Goal: Task Accomplishment & Management: Manage account settings

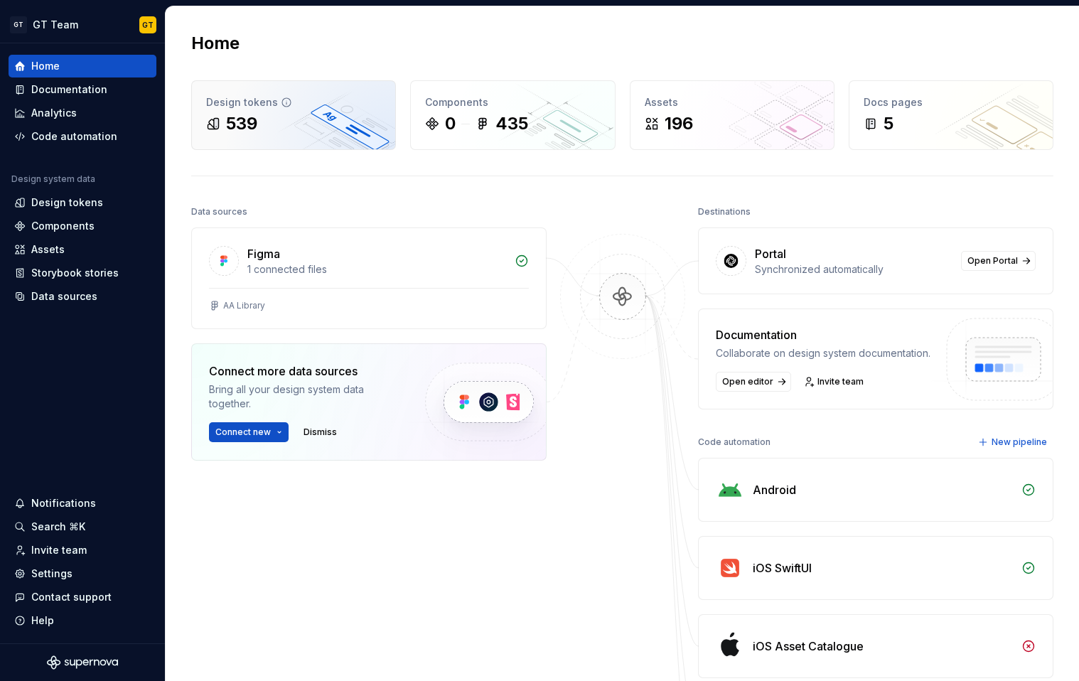
click at [293, 139] on div "Design tokens 539" at bounding box center [293, 115] width 203 height 68
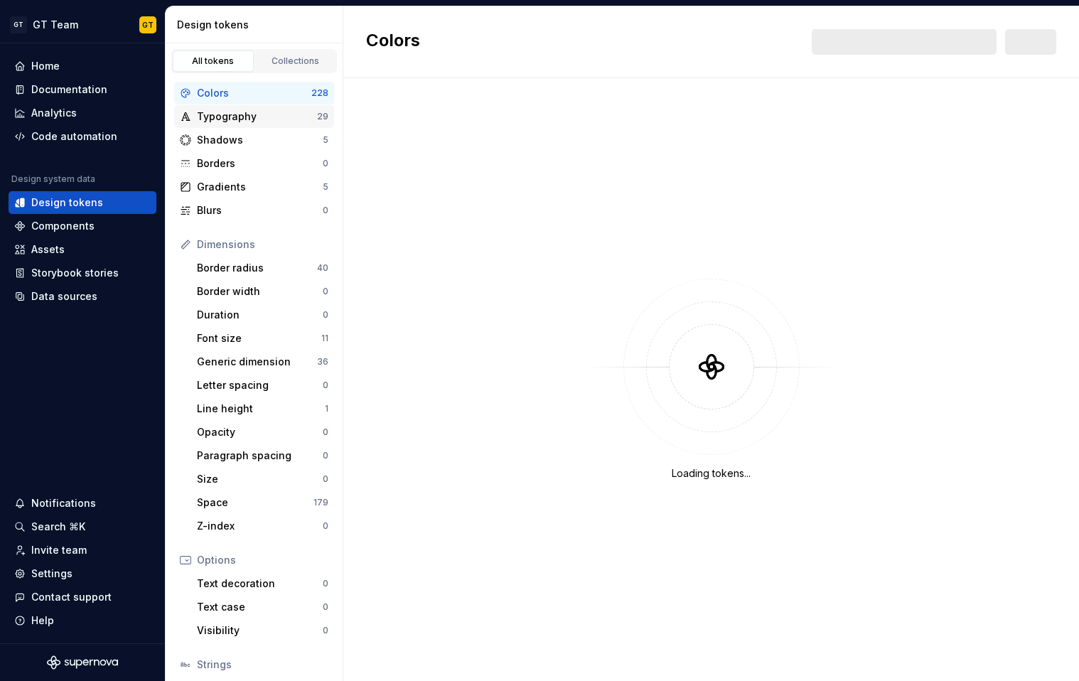
click at [293, 113] on div "Typography" at bounding box center [257, 116] width 120 height 14
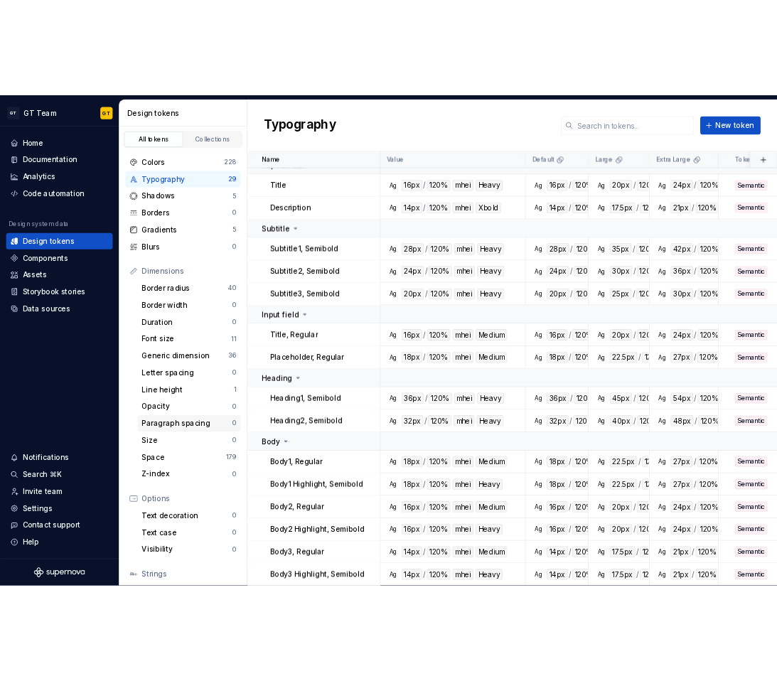
scroll to position [97, 0]
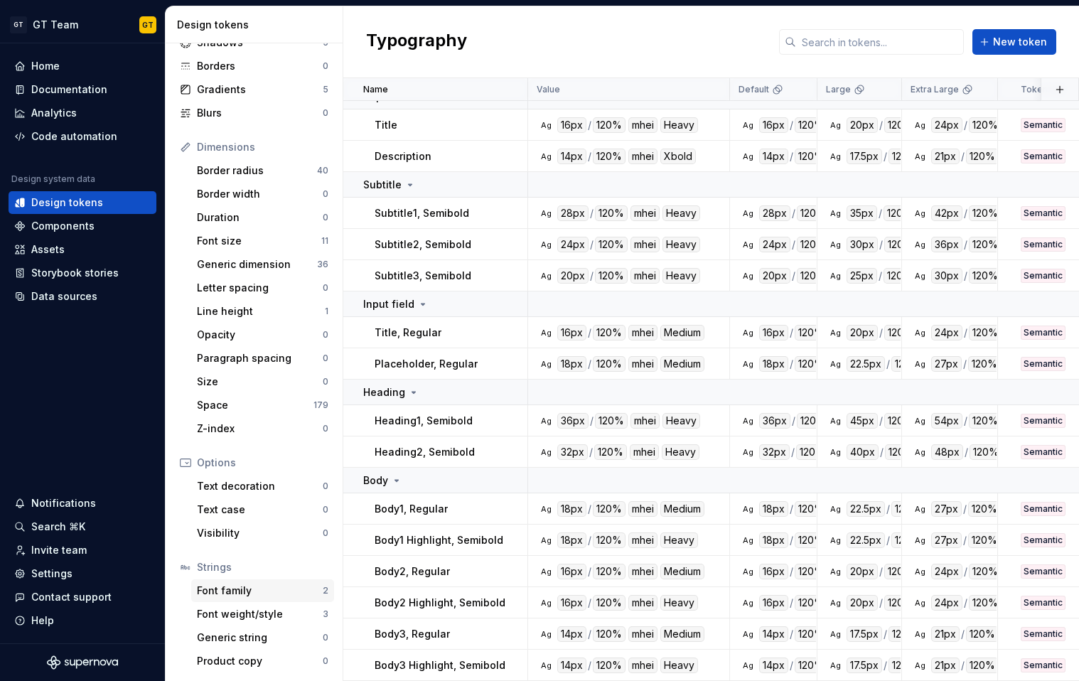
click at [259, 588] on div "Font family" at bounding box center [260, 590] width 126 height 14
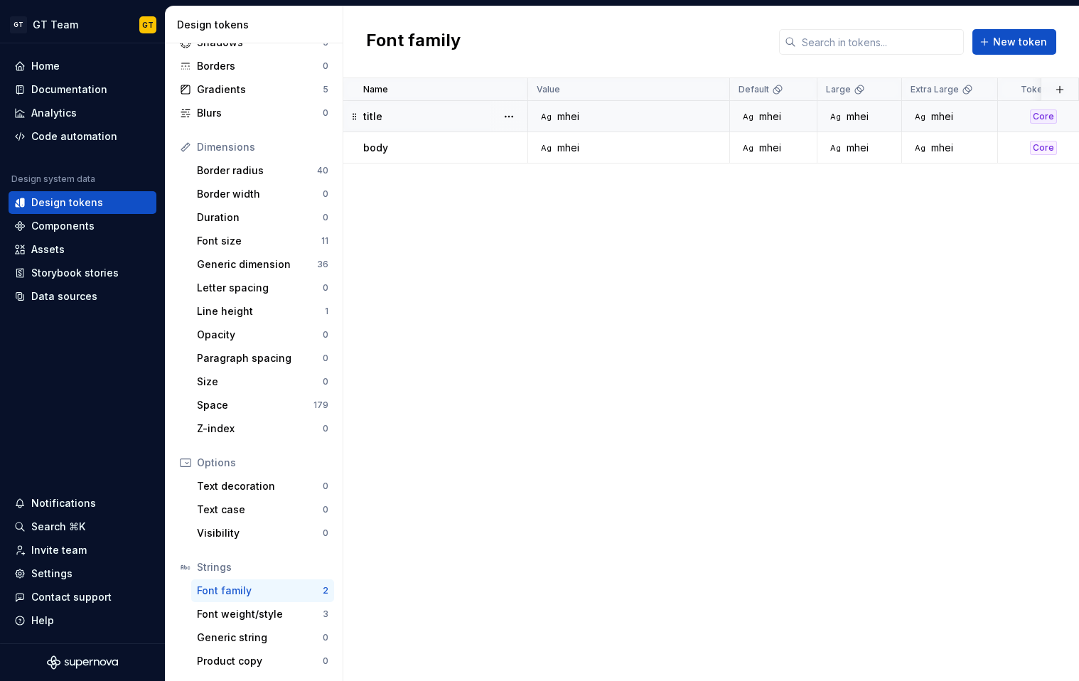
click at [579, 124] on td "Ag mhei" at bounding box center [629, 116] width 202 height 31
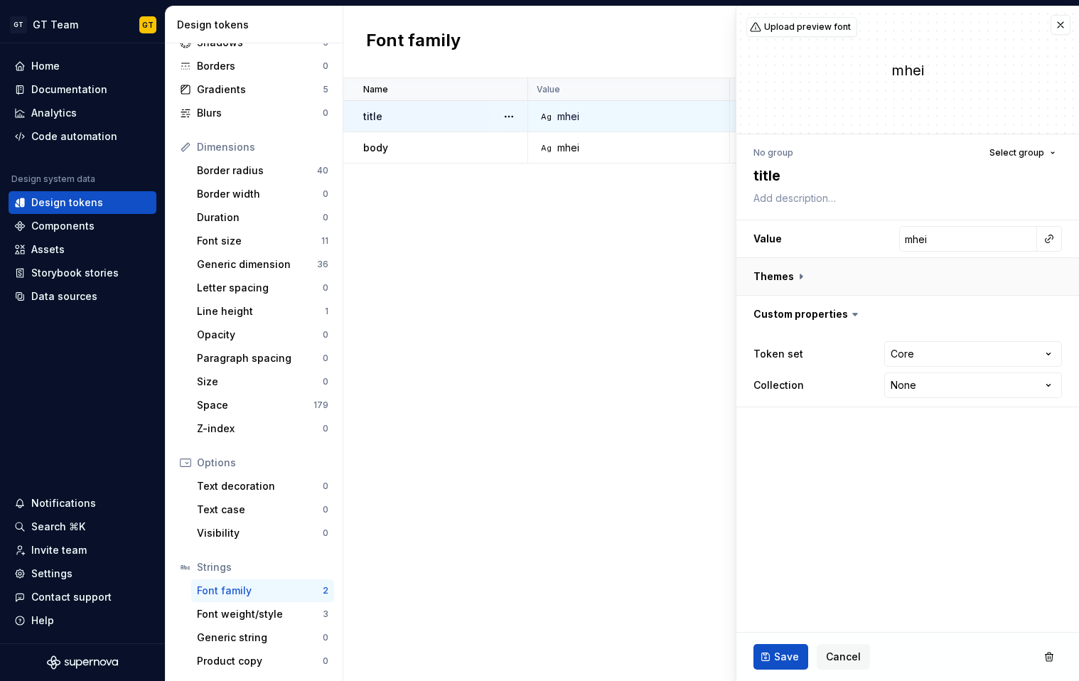
click at [854, 280] on button "button" at bounding box center [907, 276] width 343 height 37
type textarea "*"
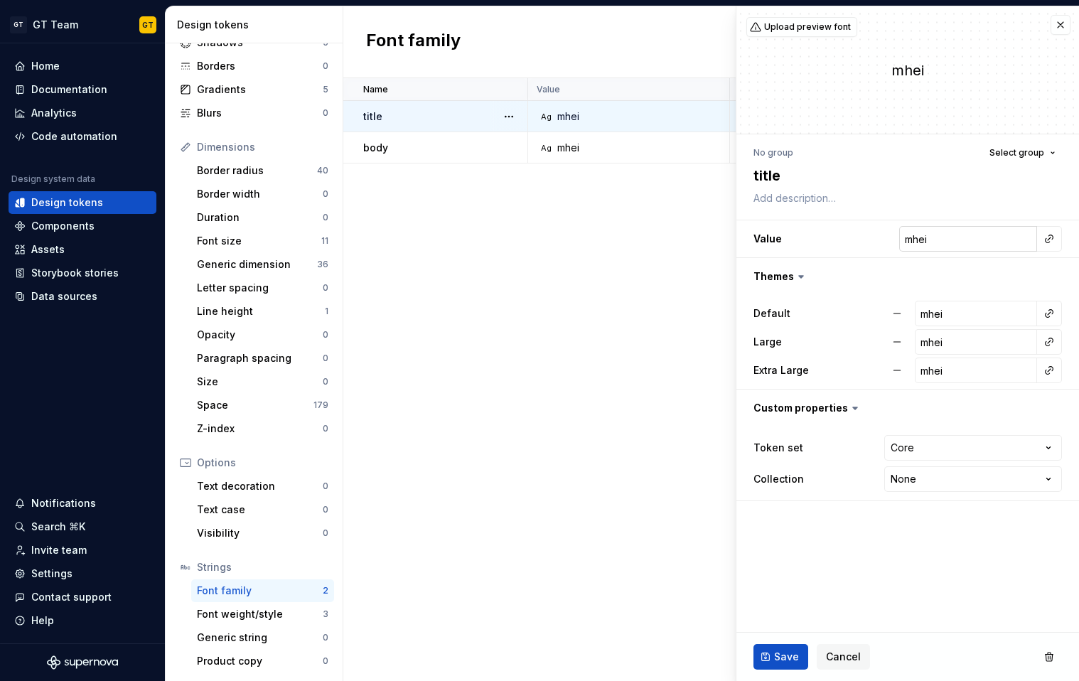
click at [959, 237] on input "mhei" at bounding box center [968, 239] width 138 height 26
type input "N"
type textarea "*"
type input "No"
type textarea "*"
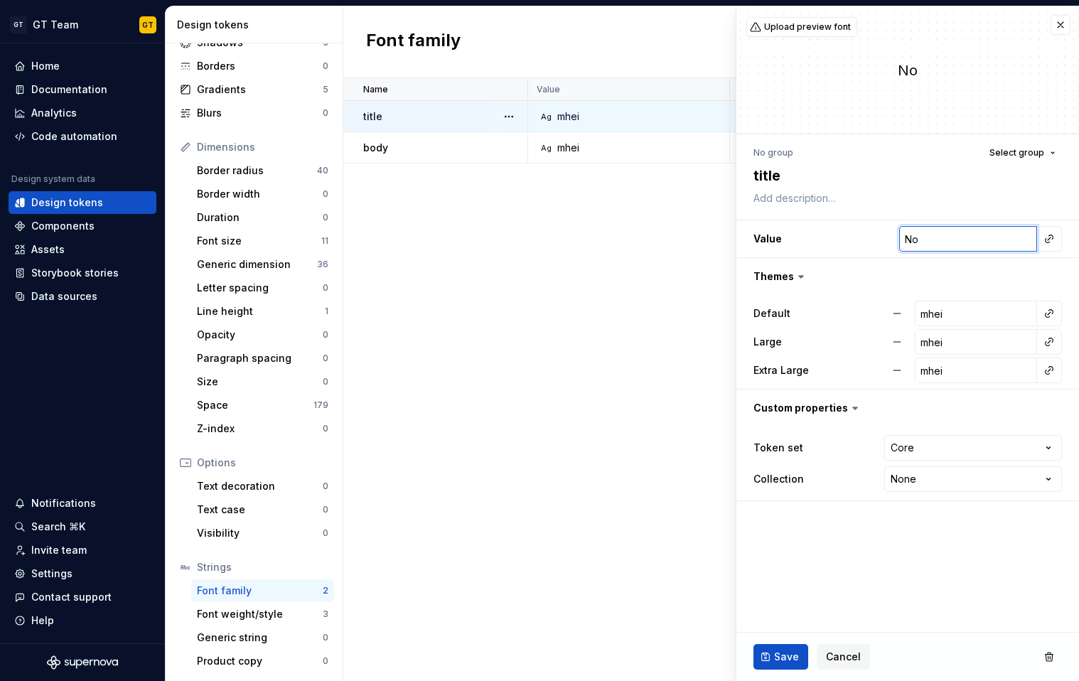
type input "No"
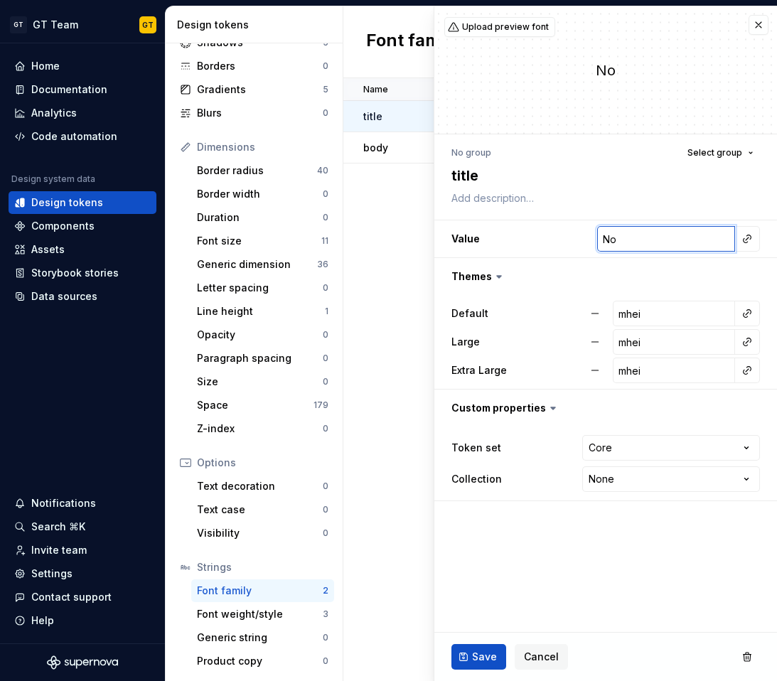
type textarea "*"
paste input "to Sans TC"
type input "[PERSON_NAME] Sans TC"
type textarea "*"
type input "[PERSON_NAME] Sans TC"
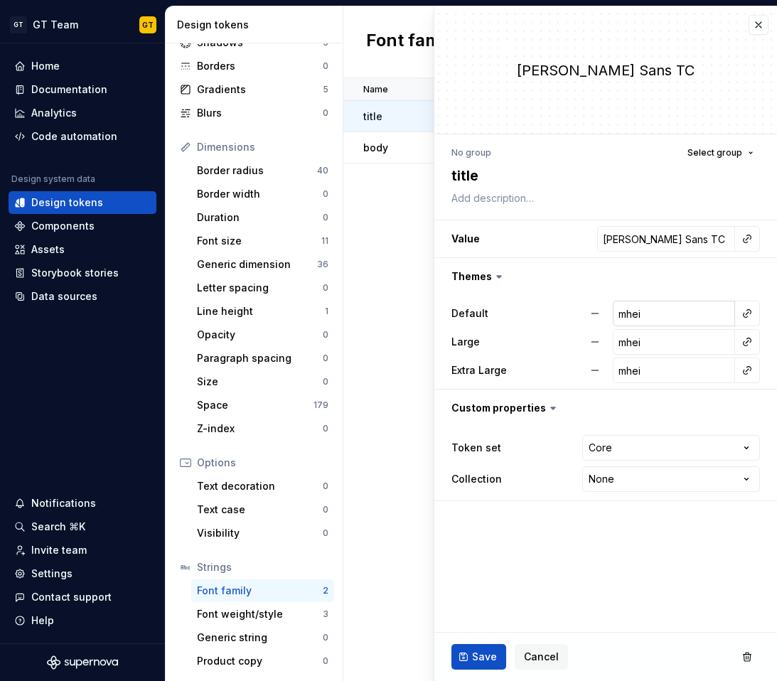
click at [691, 315] on input "mhei" at bounding box center [674, 314] width 122 height 26
paste input "[PERSON_NAME] Sans TC"
type textarea "*"
type input "[PERSON_NAME] Sans TC"
click at [672, 341] on input "mhei" at bounding box center [674, 342] width 122 height 26
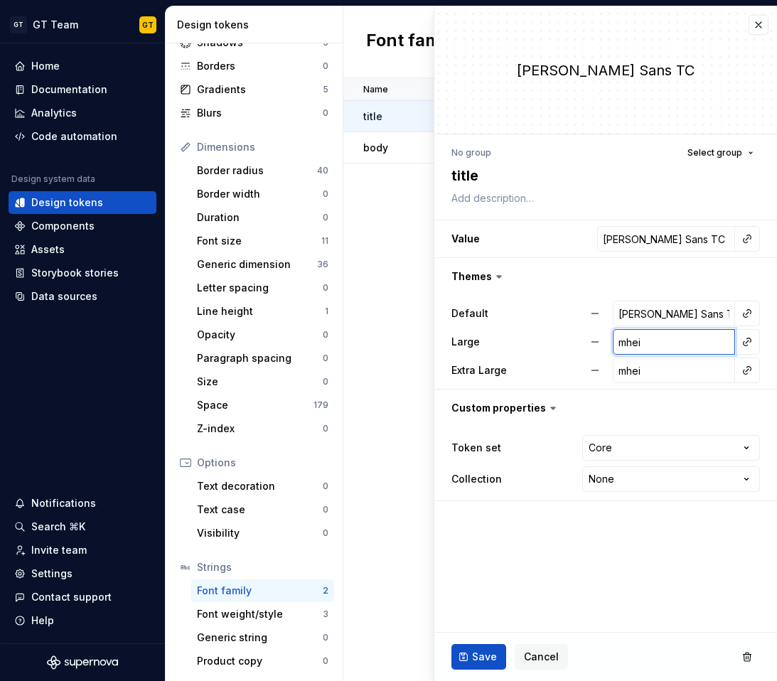
paste input "[PERSON_NAME] Sans TC"
type textarea "*"
type input "[PERSON_NAME] Sans TC"
click at [664, 370] on input "mhei" at bounding box center [674, 370] width 122 height 26
paste input "[PERSON_NAME] Sans TC"
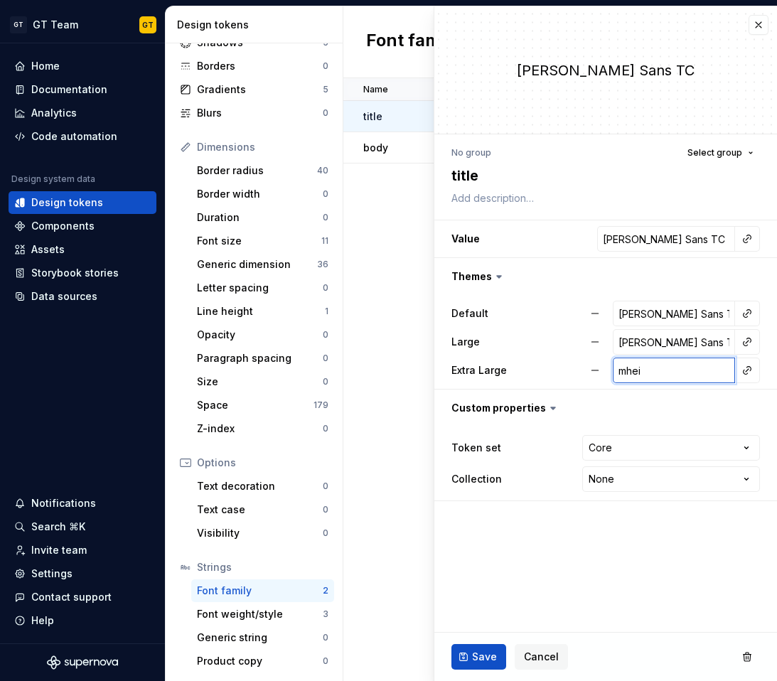
type textarea "*"
type input "[PERSON_NAME] Sans TC"
click at [487, 645] on button "Save" at bounding box center [478, 657] width 55 height 26
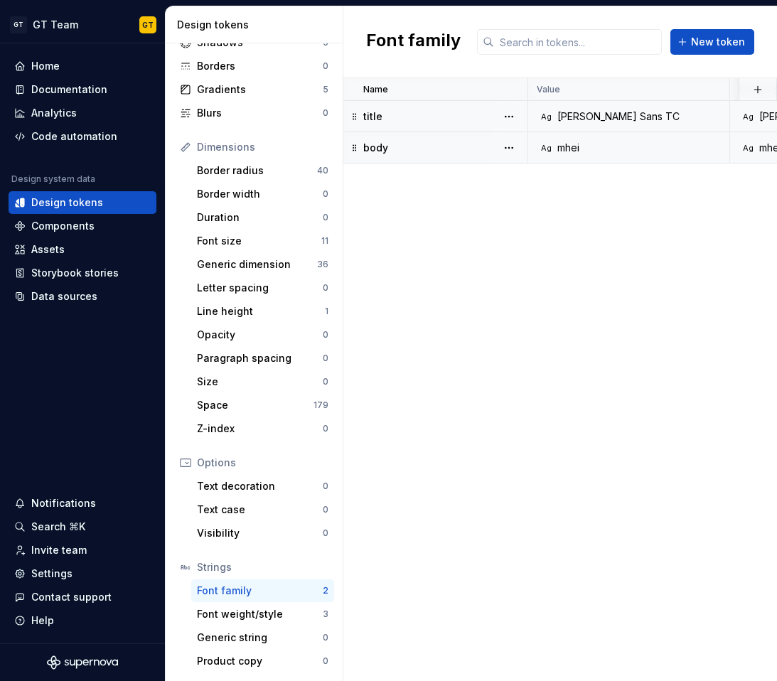
click at [600, 154] on td "Ag mhei" at bounding box center [629, 147] width 202 height 31
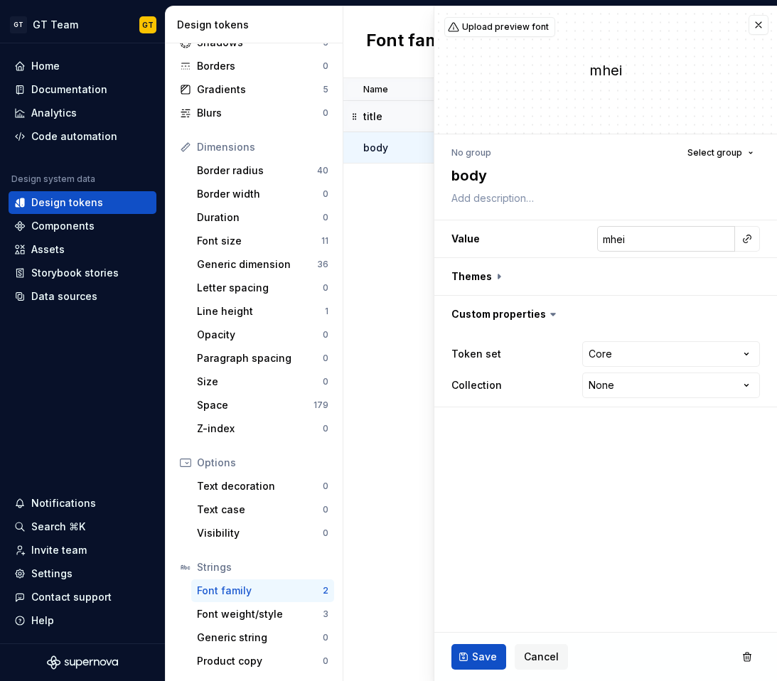
click at [641, 249] on input "mhei" at bounding box center [666, 239] width 138 height 26
paste input "[PERSON_NAME] Sans TC"
type textarea "*"
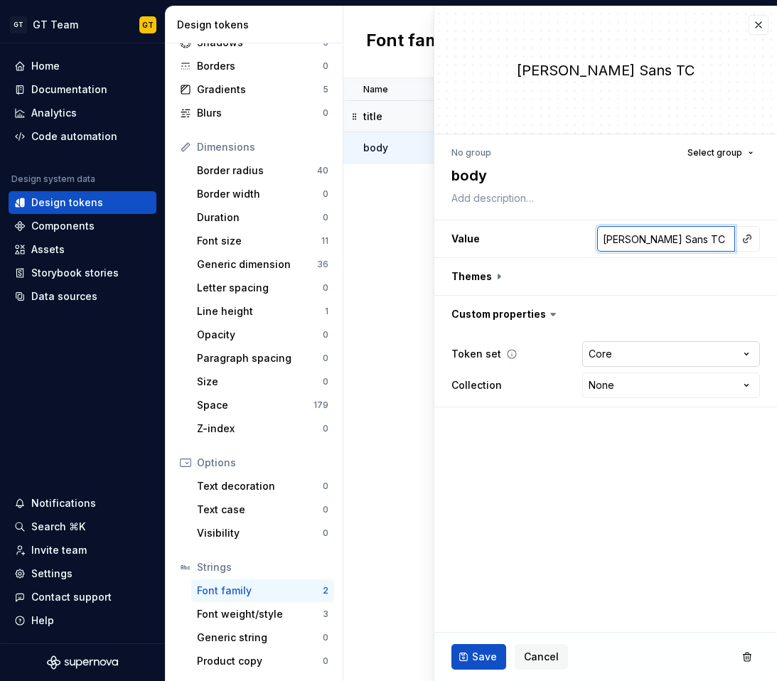
type input "[PERSON_NAME] Sans TC"
type textarea "*"
click at [641, 357] on html "GT GT Team GT Home Documentation Analytics Code automation Design system data D…" at bounding box center [388, 340] width 777 height 681
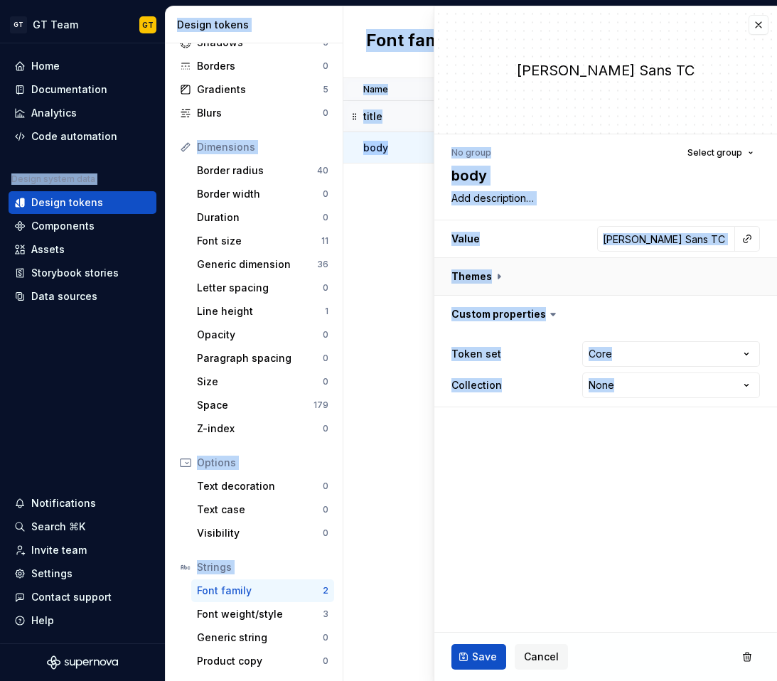
click at [519, 273] on button "button" at bounding box center [605, 276] width 343 height 37
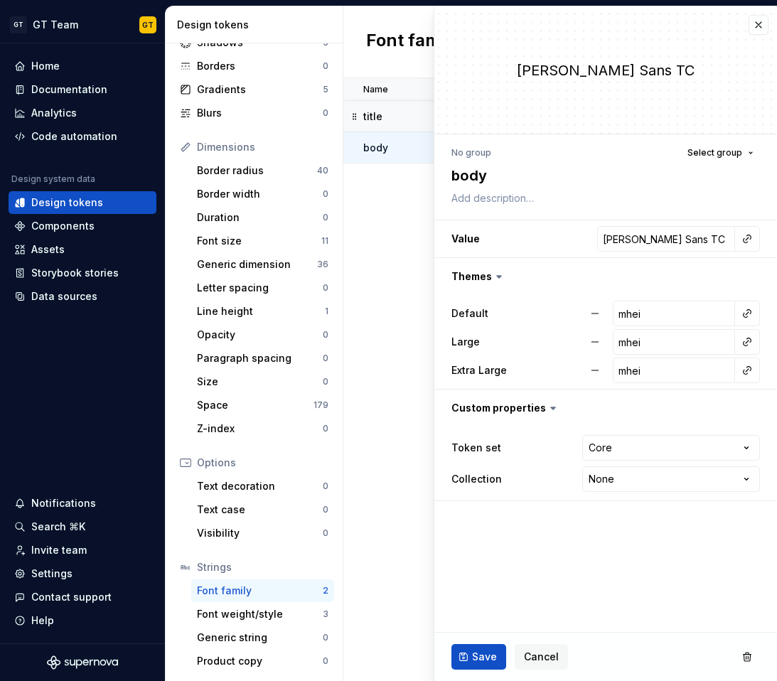
click at [547, 611] on fieldset "[PERSON_NAME] Sans TC No group Select group body Value [PERSON_NAME] Sans TC Th…" at bounding box center [605, 343] width 343 height 674
click at [679, 319] on input "mhei" at bounding box center [674, 314] width 122 height 26
paste input "[PERSON_NAME] Sans TC"
type textarea "*"
type input "[PERSON_NAME] Sans TC"
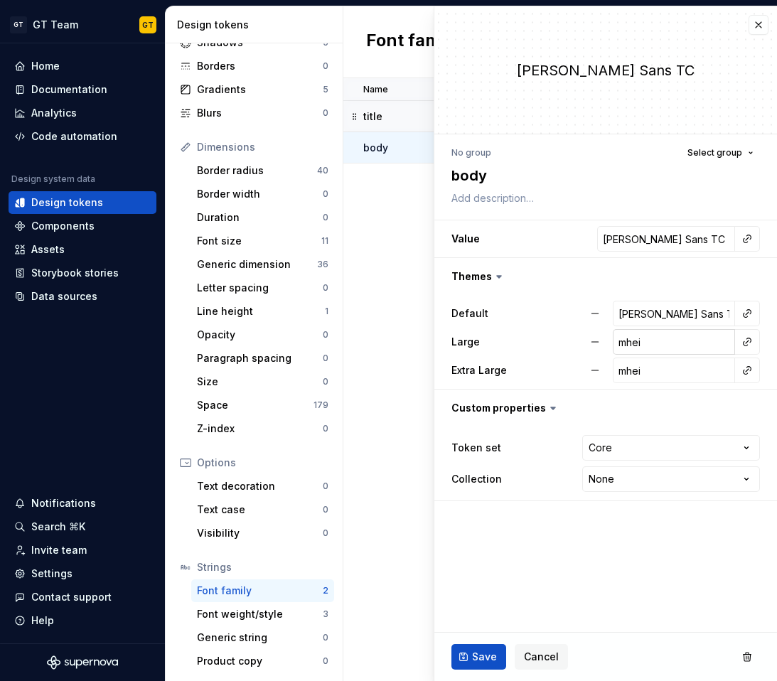
click at [667, 345] on input "mhei" at bounding box center [674, 342] width 122 height 26
paste input "[PERSON_NAME] Sans TC"
type textarea "*"
type input "[PERSON_NAME] Sans TC"
click at [664, 366] on input "mhei" at bounding box center [674, 370] width 122 height 26
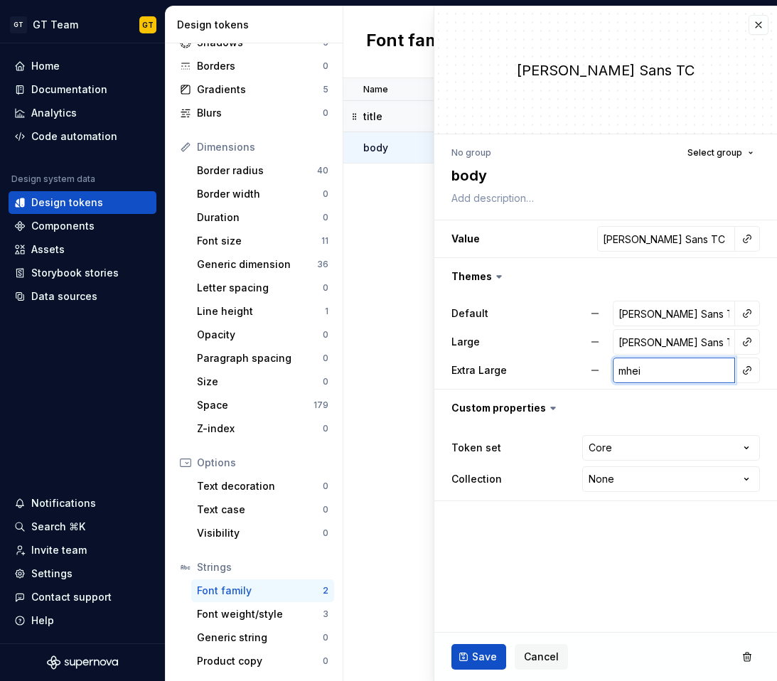
paste input "[PERSON_NAME] Sans TC"
type textarea "*"
type input "[PERSON_NAME] Sans TC"
click at [473, 648] on button "Save" at bounding box center [478, 657] width 55 height 26
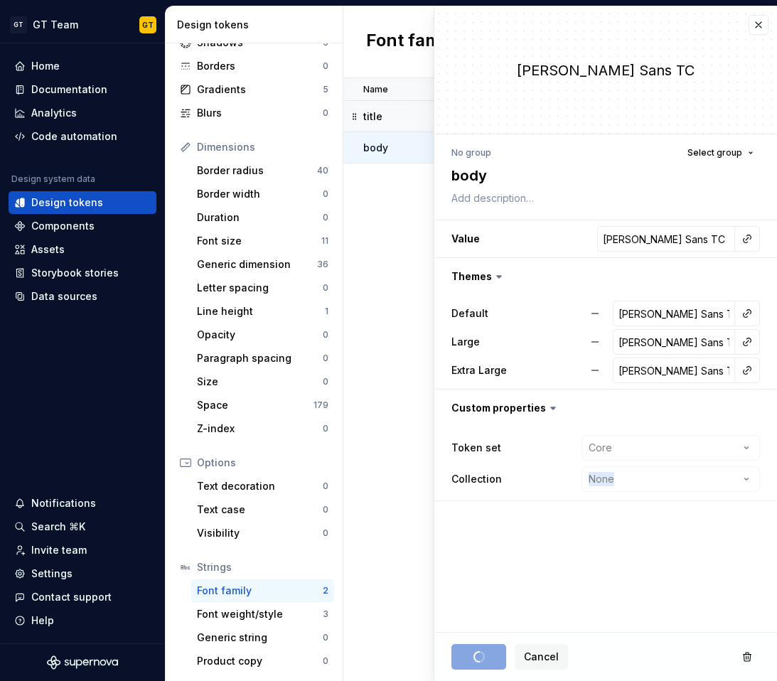
drag, startPoint x: 474, startPoint y: 649, endPoint x: 535, endPoint y: 518, distance: 144.3
click at [535, 518] on fieldset "[PERSON_NAME] Sans TC No group Select group body Value [PERSON_NAME] Sans TC Th…" at bounding box center [605, 343] width 343 height 674
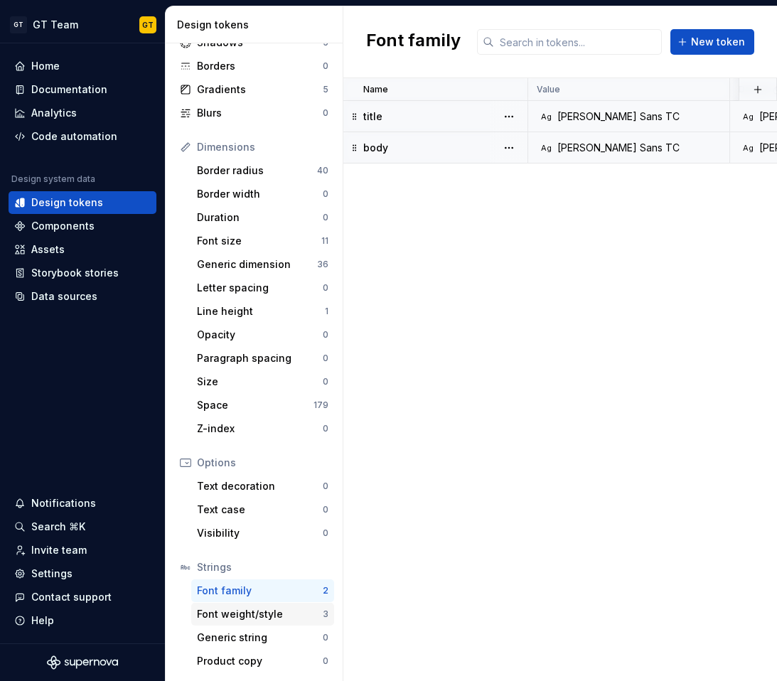
click at [273, 618] on div "Font weight/style" at bounding box center [260, 614] width 126 height 14
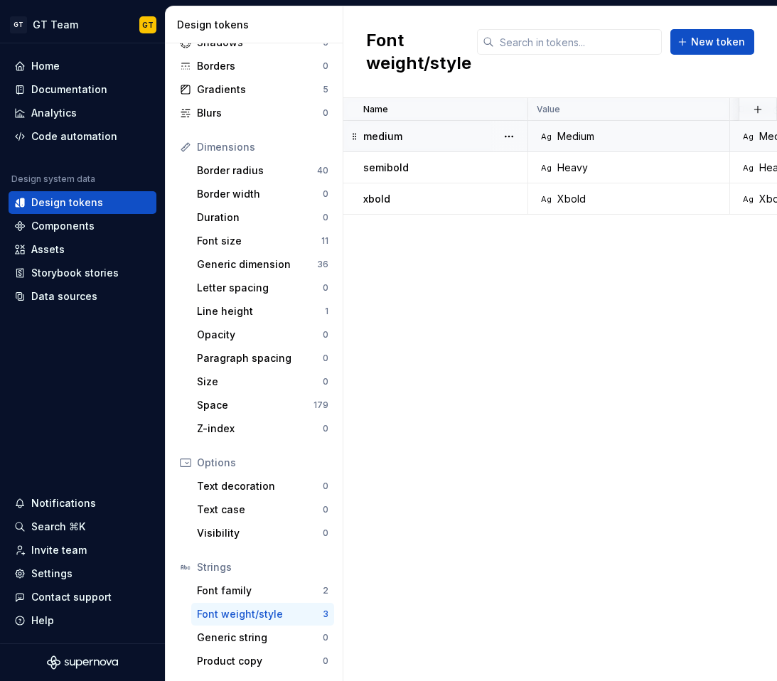
click at [366, 134] on p "medium" at bounding box center [382, 136] width 39 height 14
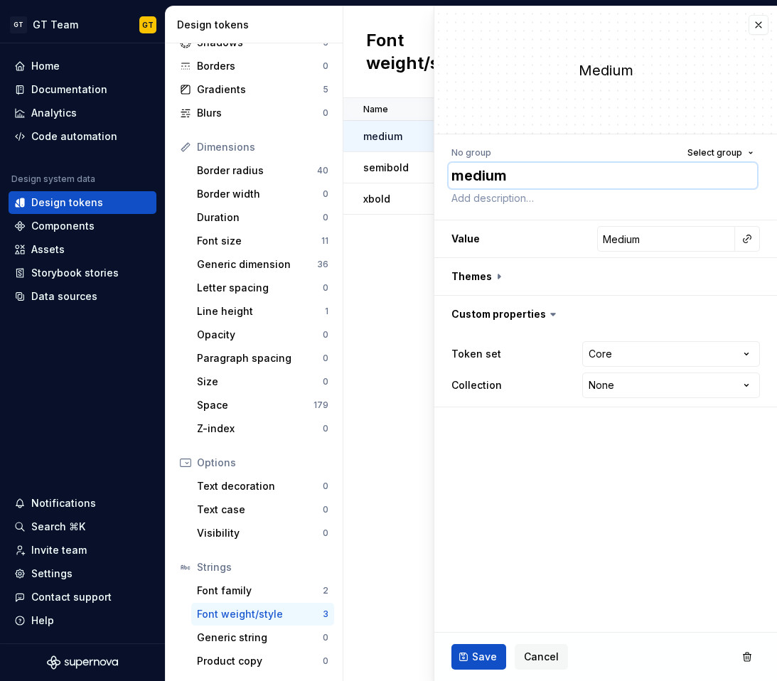
click at [490, 183] on textarea "medium" at bounding box center [602, 176] width 308 height 26
paste textarea "Semibold"
type textarea "*"
type textarea "Semibold"
type textarea "*"
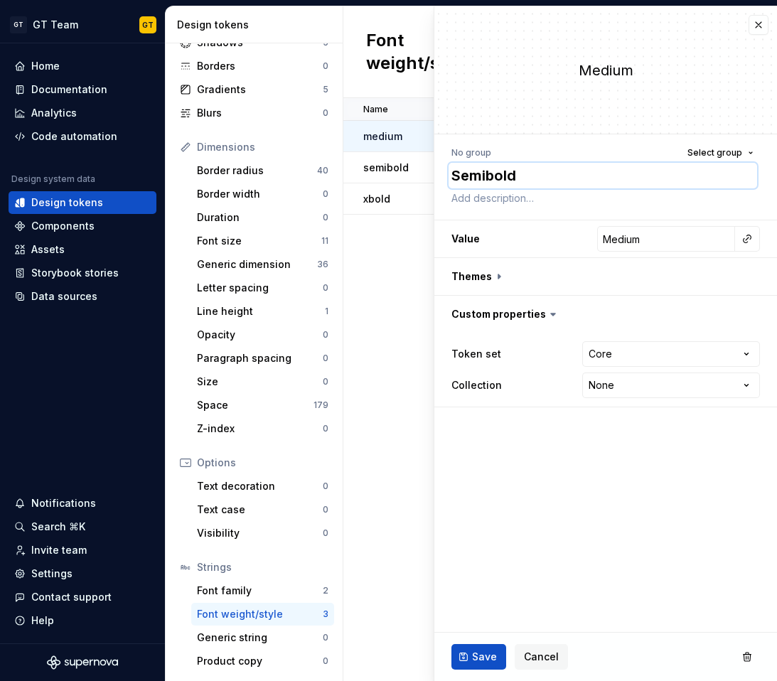
type textarea "r"
type textarea "*"
type textarea "re"
type textarea "*"
type textarea "reg"
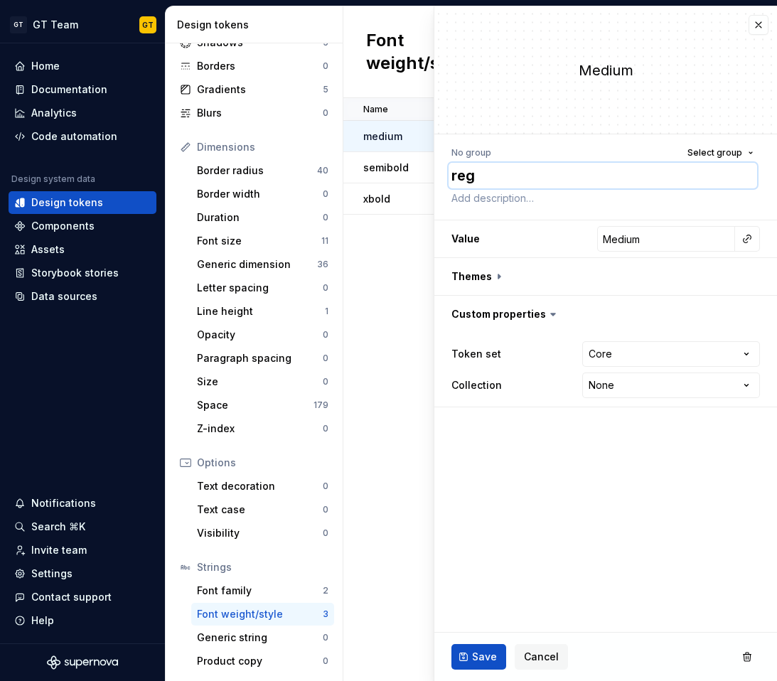
type textarea "*"
type textarea "regu"
type textarea "*"
type textarea "regul"
type textarea "*"
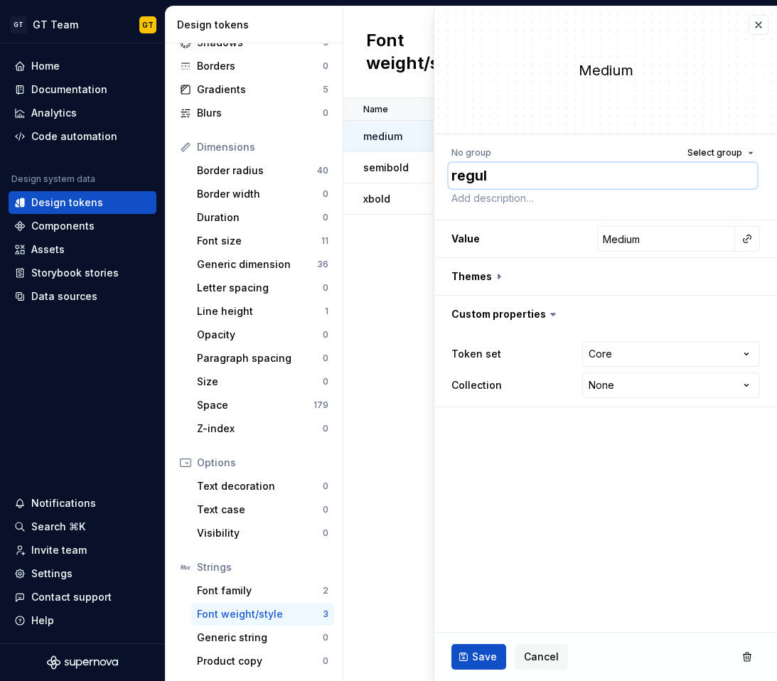
type textarea "regula"
type textarea "*"
type textarea "regular"
click at [667, 239] on input "Medium" at bounding box center [666, 239] width 138 height 26
paste input "regular"
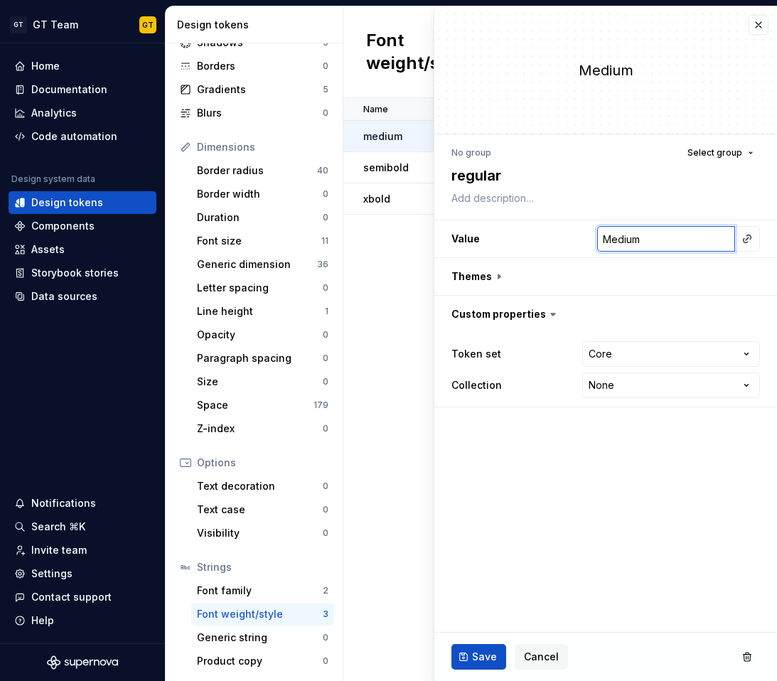
type textarea "*"
type input "Regular"
click at [506, 280] on button "button" at bounding box center [605, 276] width 343 height 37
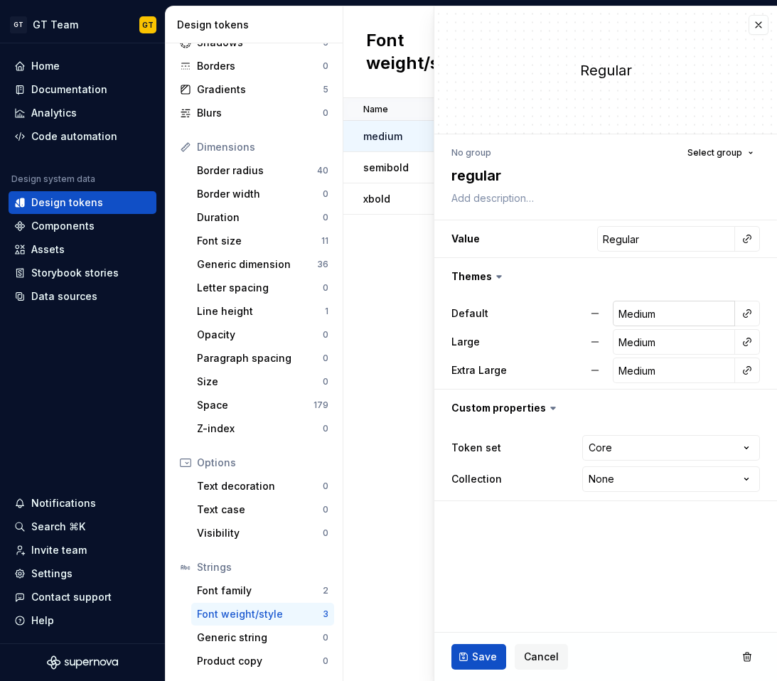
click at [650, 318] on input "Medium" at bounding box center [674, 314] width 122 height 26
click at [662, 229] on input "Regular" at bounding box center [666, 239] width 138 height 26
click at [669, 300] on div "Default Medium Large Medium Extra Large Medium" at bounding box center [605, 342] width 343 height 94
click at [669, 309] on input "Medium" at bounding box center [674, 314] width 122 height 26
paste input "Regular"
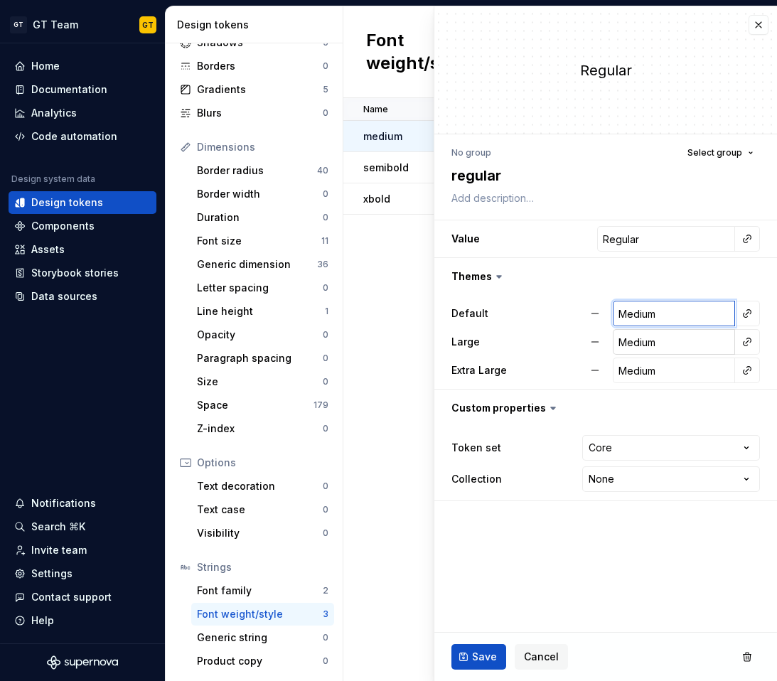
type textarea "*"
type input "Regular"
click at [668, 344] on input "Medium" at bounding box center [674, 342] width 122 height 26
paste input "Regular"
type textarea "*"
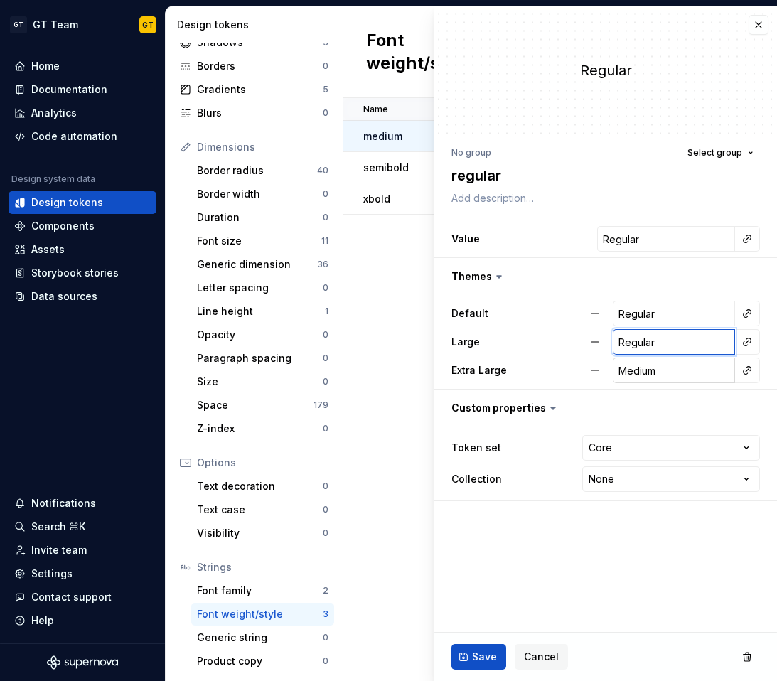
type input "Regular"
click at [668, 368] on input "Medium" at bounding box center [674, 370] width 122 height 26
paste input "Regular"
type textarea "*"
type input "Regular"
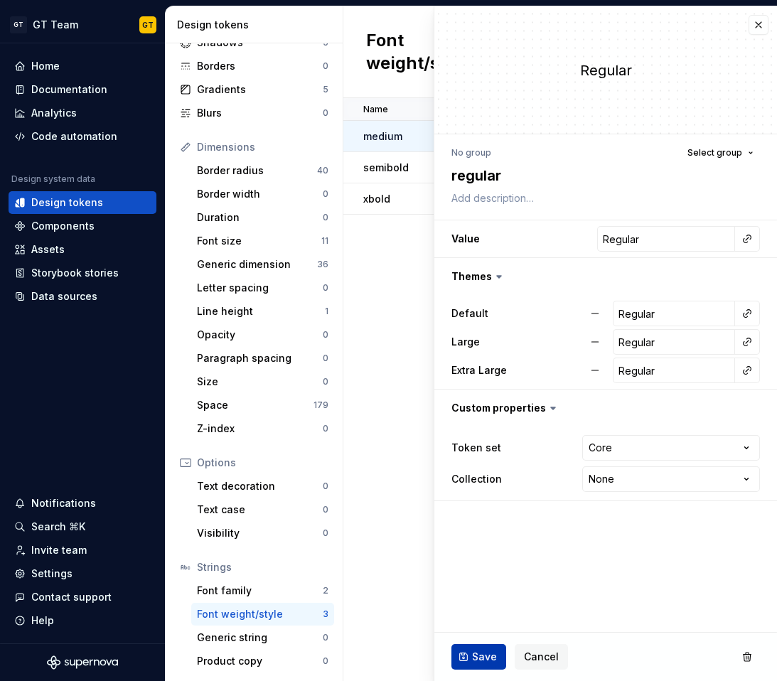
click at [478, 657] on span "Save" at bounding box center [484, 657] width 25 height 14
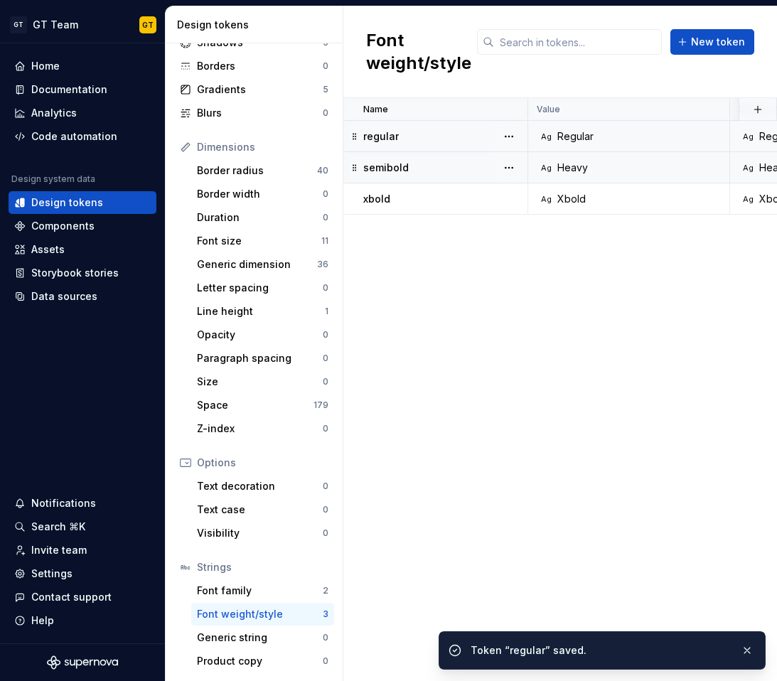
click at [446, 170] on div "semibold" at bounding box center [444, 168] width 163 height 14
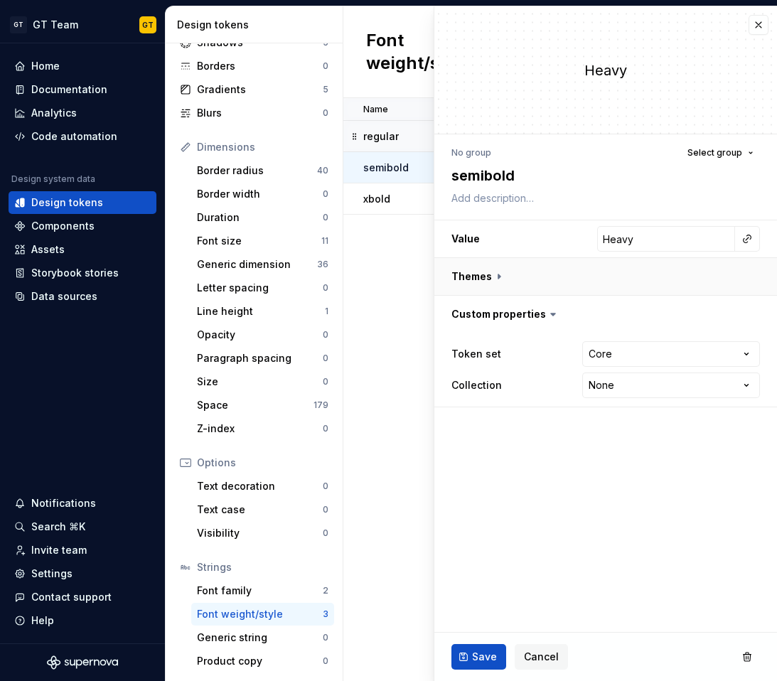
click at [484, 264] on button "button" at bounding box center [605, 276] width 343 height 37
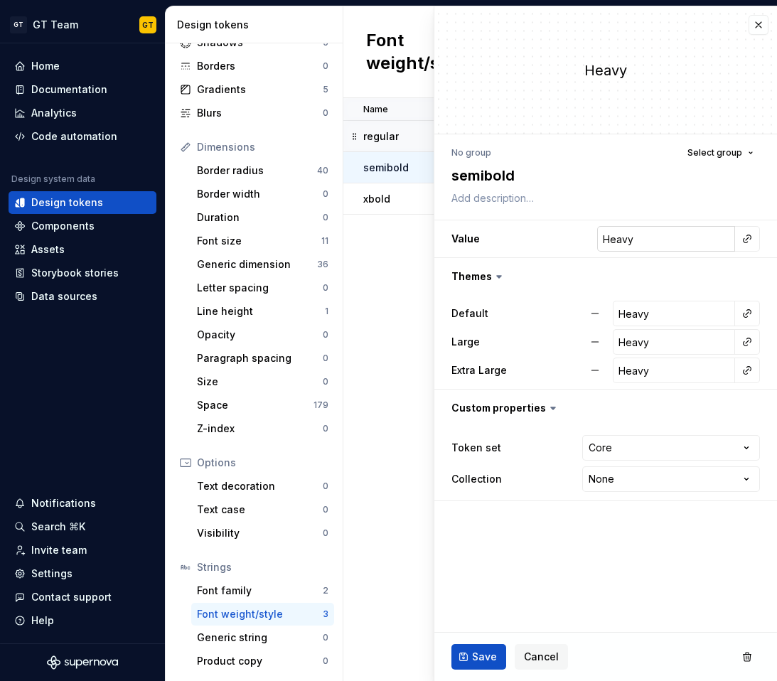
click at [685, 234] on input "Heavy" at bounding box center [666, 239] width 138 height 26
paste input "Semibold"
type textarea "*"
click at [685, 235] on input "Semibold" at bounding box center [666, 239] width 138 height 26
type input "Semibold"
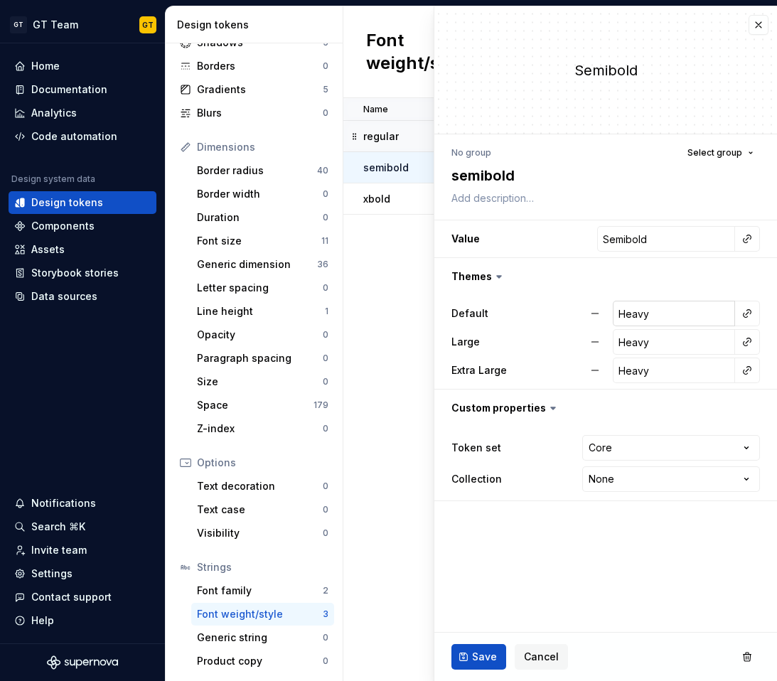
click at [675, 307] on input "Heavy" at bounding box center [674, 314] width 122 height 26
paste input "Semibold"
type textarea "*"
type input "Semibold"
click at [662, 336] on input "Heavy" at bounding box center [674, 342] width 122 height 26
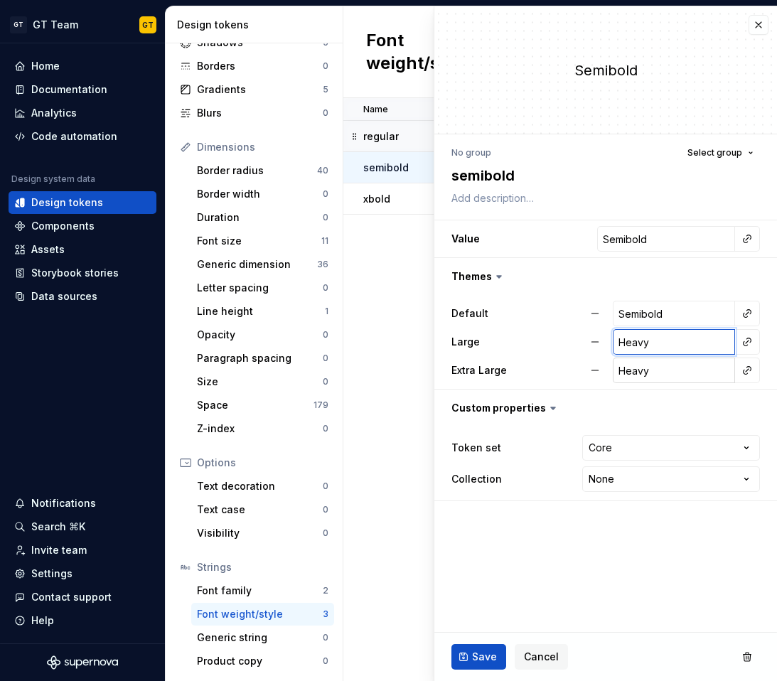
paste input "Semibold"
type textarea "*"
type input "Semibold"
click at [656, 376] on input "Heavy" at bounding box center [674, 370] width 122 height 26
paste input "Semibold"
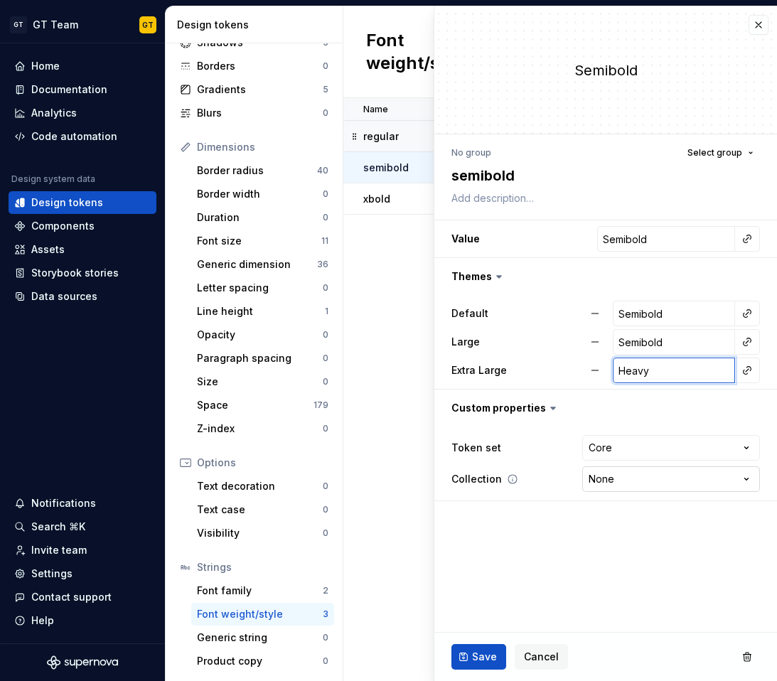
type textarea "*"
type input "Semibold"
click at [487, 657] on span "Save" at bounding box center [484, 657] width 25 height 14
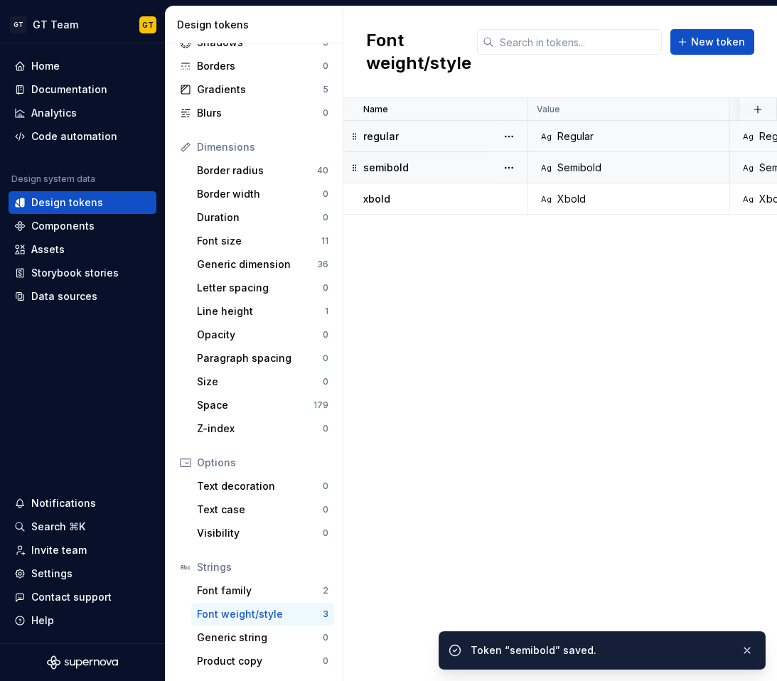
click at [391, 254] on div "Name Value Default Large Extra Large Token set Collection Description Last upda…" at bounding box center [559, 389] width 433 height 583
click at [383, 195] on p "xbold" at bounding box center [376, 199] width 27 height 14
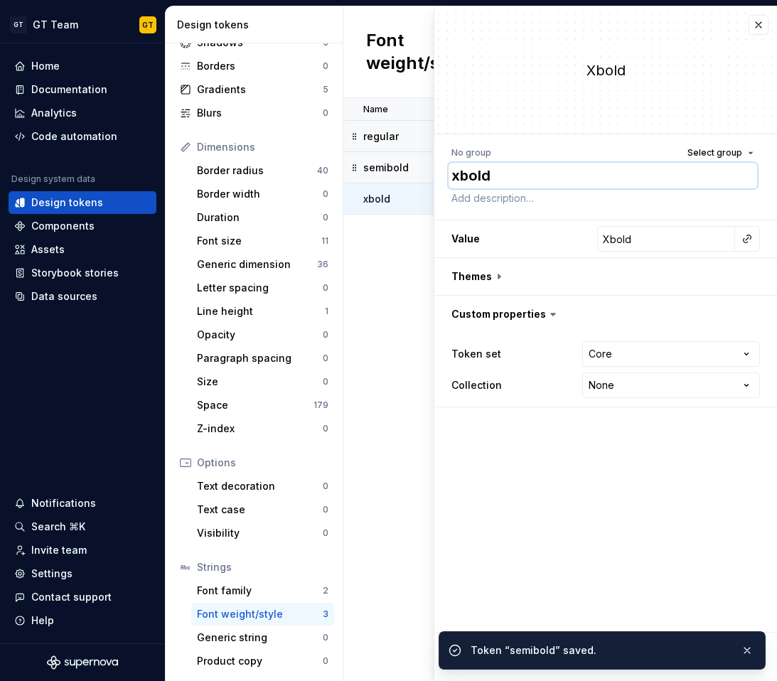
click at [492, 179] on textarea "xbold" at bounding box center [602, 176] width 308 height 26
paste textarea "B"
type textarea "*"
type textarea "Bold"
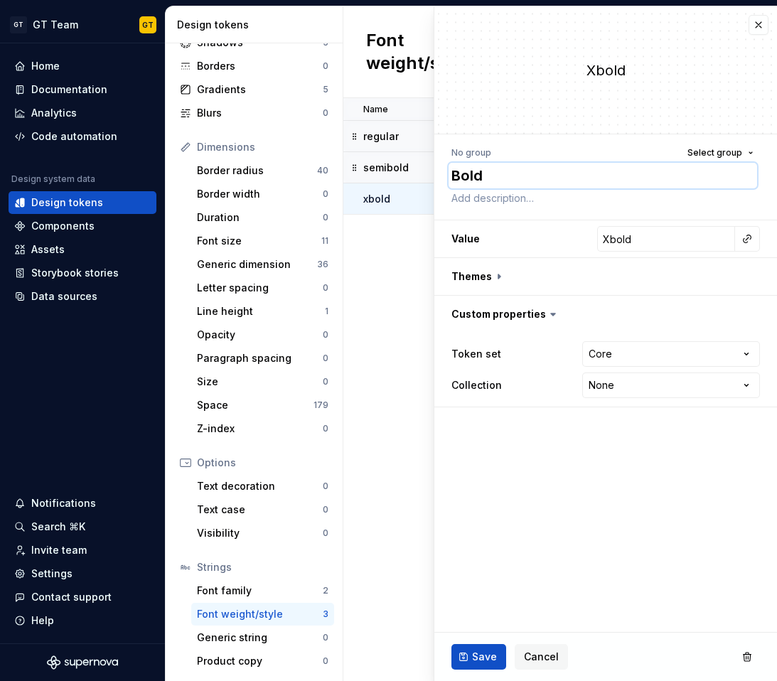
type textarea "*"
type textarea "Bold"
click at [645, 240] on input "Xbold" at bounding box center [666, 239] width 138 height 26
paste input "B"
type textarea "*"
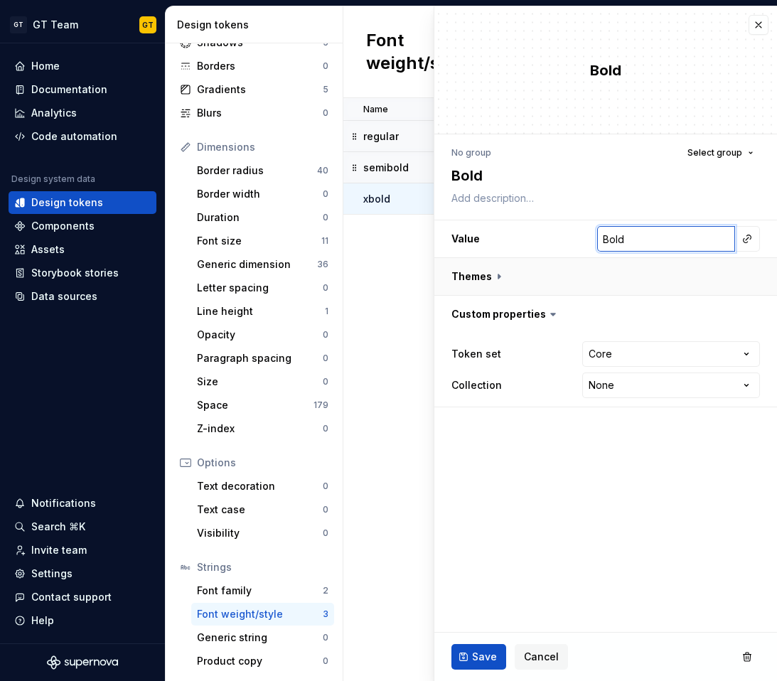
type input "Bold"
click at [485, 275] on button "button" at bounding box center [605, 276] width 343 height 37
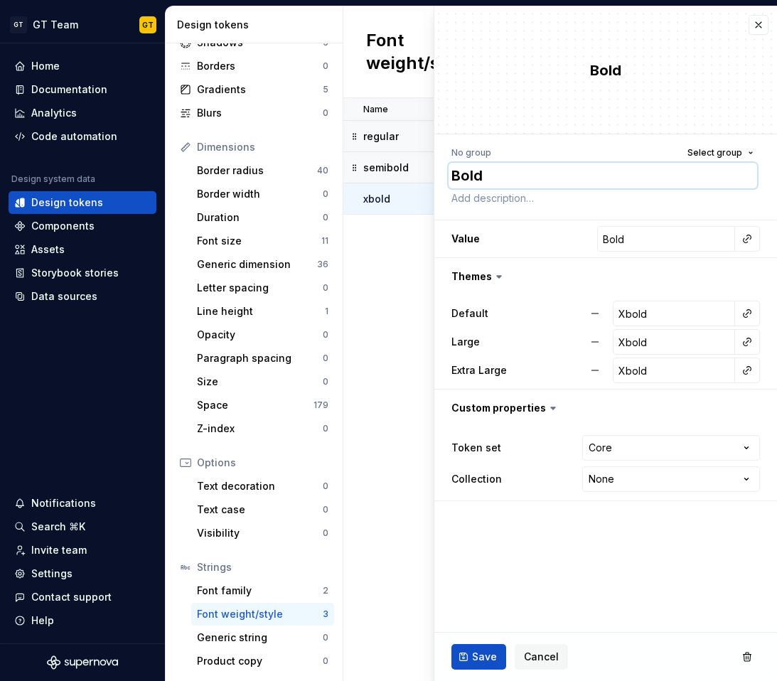
click at [456, 178] on textarea "Bold" at bounding box center [602, 176] width 308 height 26
type textarea "*"
type textarea "bold"
click at [662, 306] on input "Xbold" at bounding box center [674, 314] width 122 height 26
paste input "B"
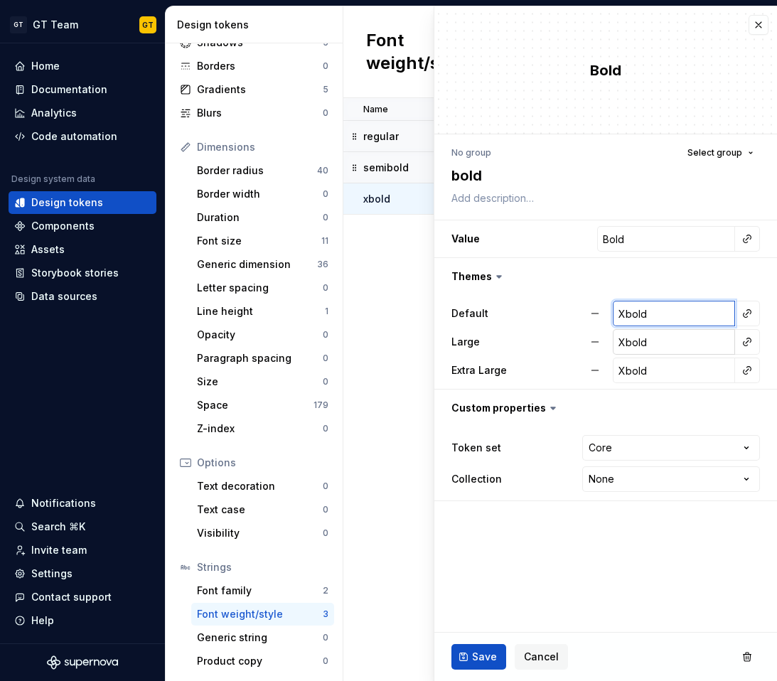
type textarea "*"
type input "Bold"
click at [659, 340] on input "Xbold" at bounding box center [674, 342] width 122 height 26
paste input "B"
type textarea "*"
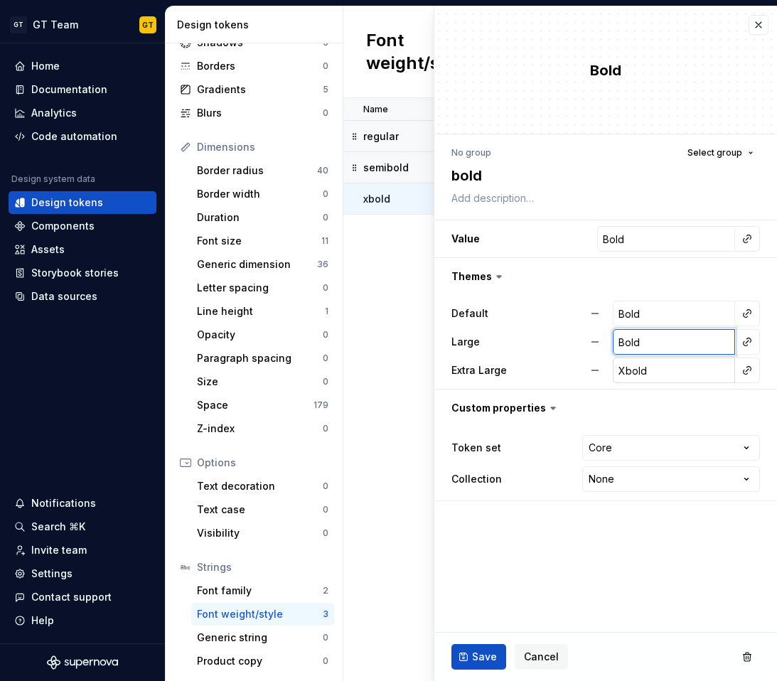
type input "Bold"
click at [655, 374] on input "Xbold" at bounding box center [674, 370] width 122 height 26
paste input "B"
type textarea "*"
type input "Bold"
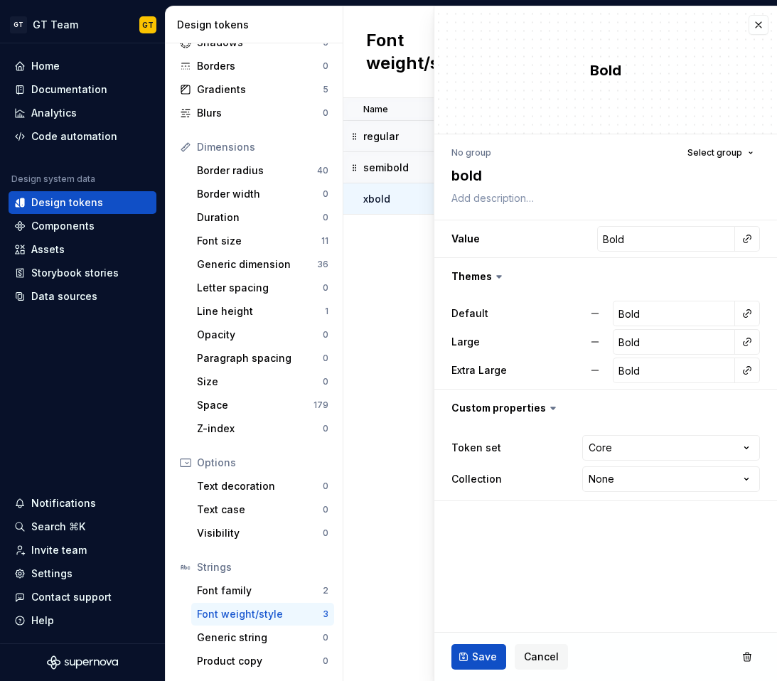
click at [480, 658] on span "Save" at bounding box center [484, 657] width 25 height 14
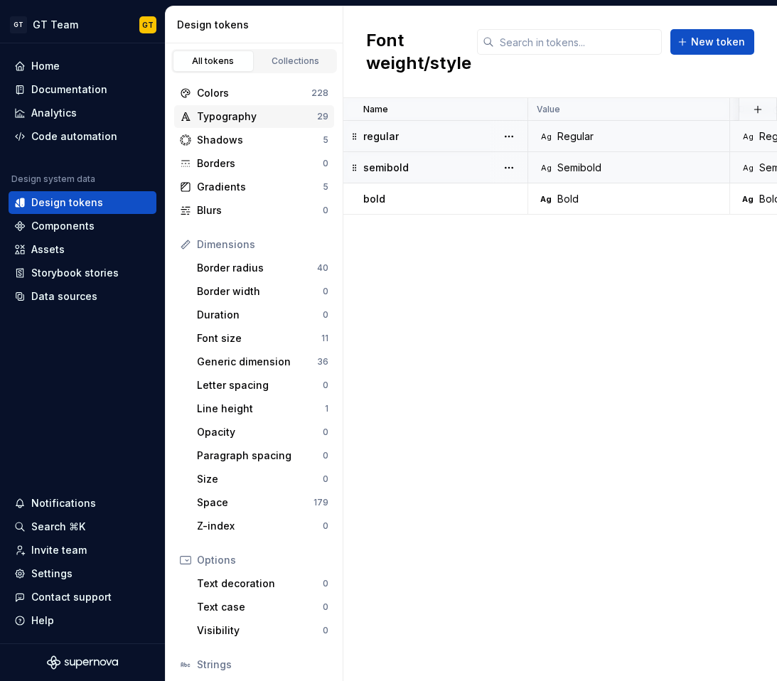
click at [262, 121] on div "Typography" at bounding box center [257, 116] width 120 height 14
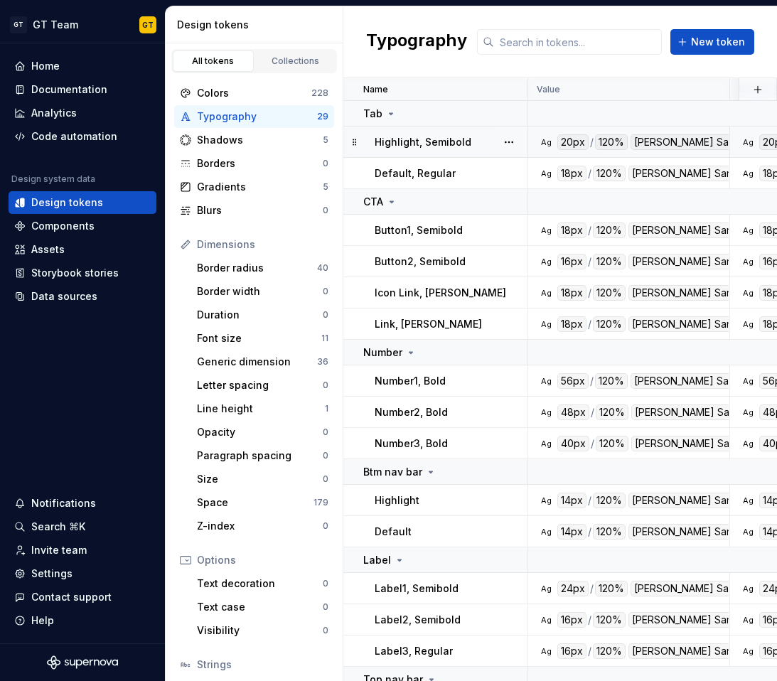
click at [474, 135] on div "Highlight, Semibold" at bounding box center [450, 142] width 152 height 14
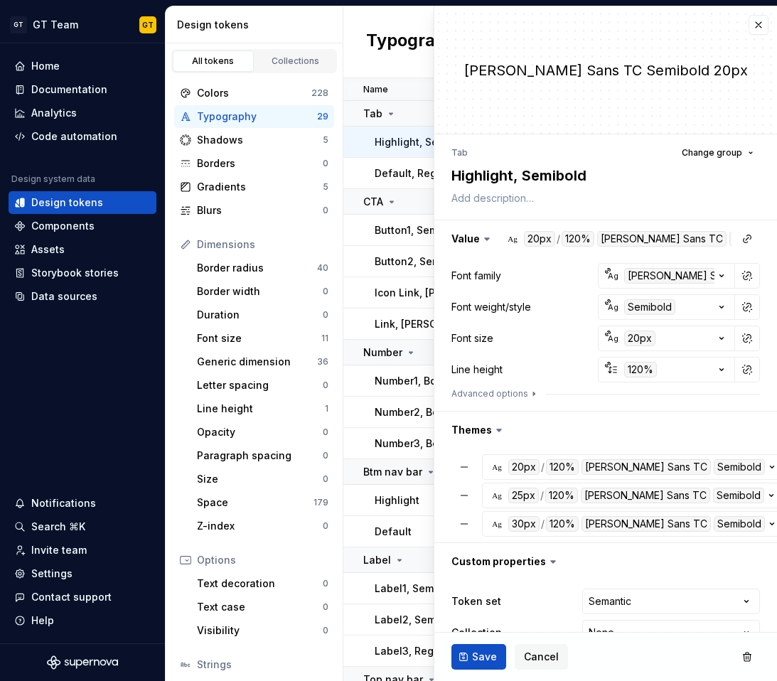
type textarea "*"
